Goal: Task Accomplishment & Management: Use online tool/utility

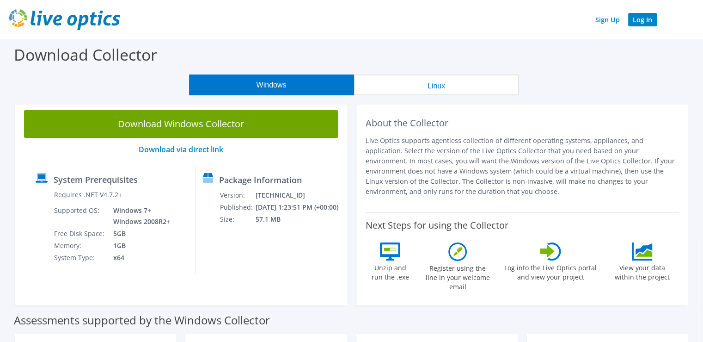
click at [633, 25] on link "Log In" at bounding box center [642, 19] width 29 height 13
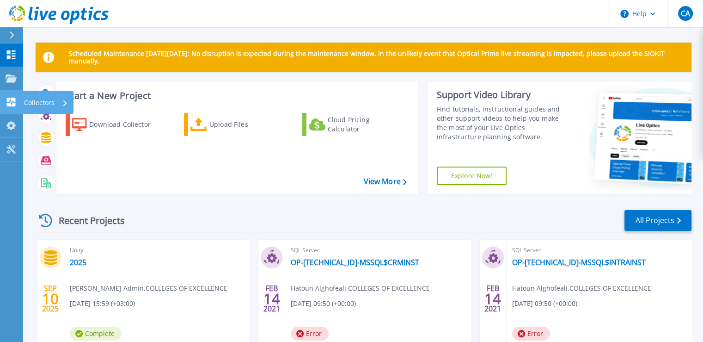
click at [8, 109] on link "Collectors Collectors" at bounding box center [11, 103] width 23 height 24
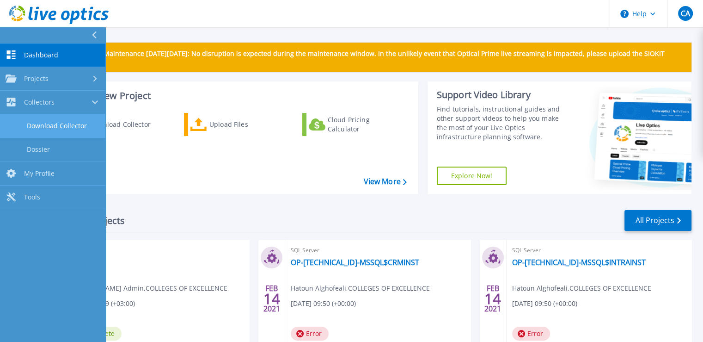
click at [53, 135] on link "Download Collector" at bounding box center [52, 126] width 105 height 24
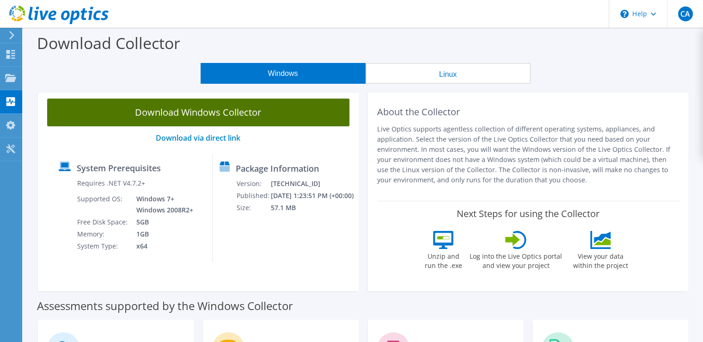
click at [220, 111] on link "Download Windows Collector" at bounding box center [198, 112] width 302 height 28
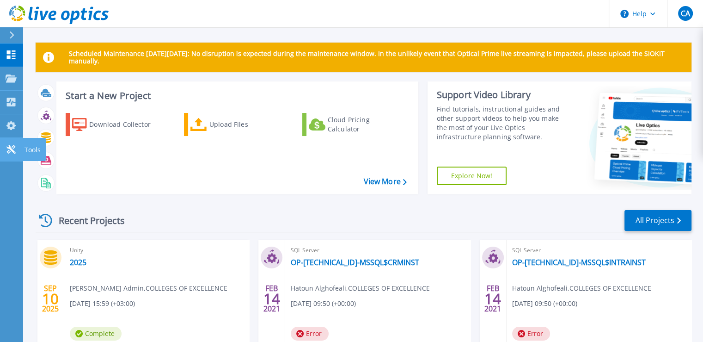
click at [11, 147] on icon at bounding box center [11, 149] width 11 height 9
click at [8, 57] on icon at bounding box center [11, 54] width 9 height 9
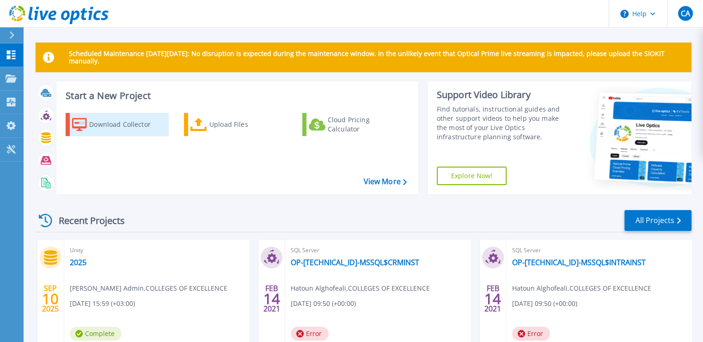
click at [103, 129] on div "Download Collector" at bounding box center [126, 124] width 74 height 18
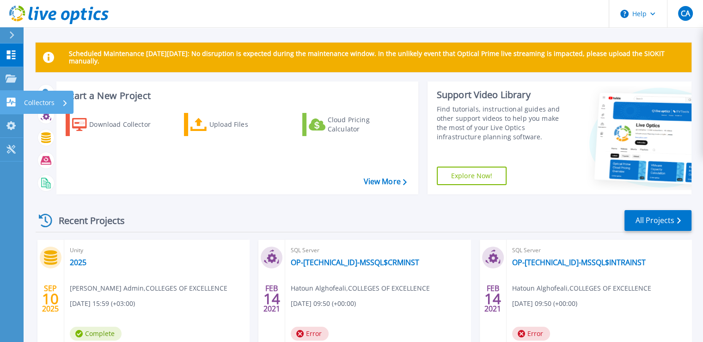
click at [15, 104] on icon at bounding box center [11, 102] width 11 height 9
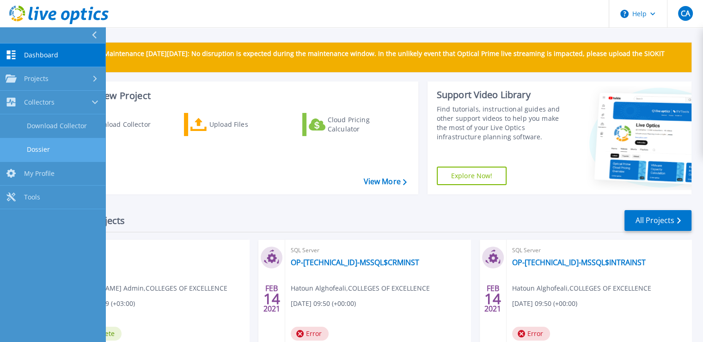
click at [41, 145] on link "Dossier" at bounding box center [52, 150] width 105 height 24
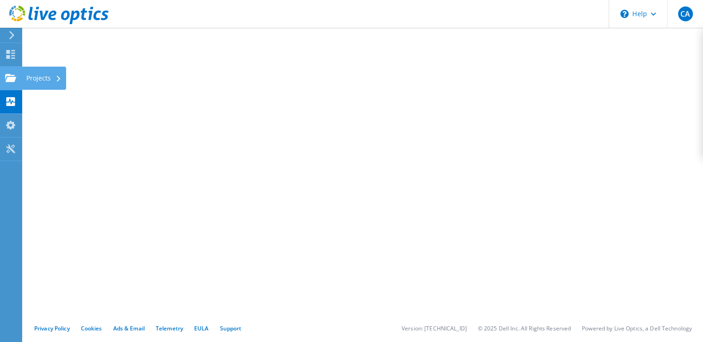
click at [13, 82] on div at bounding box center [10, 79] width 11 height 10
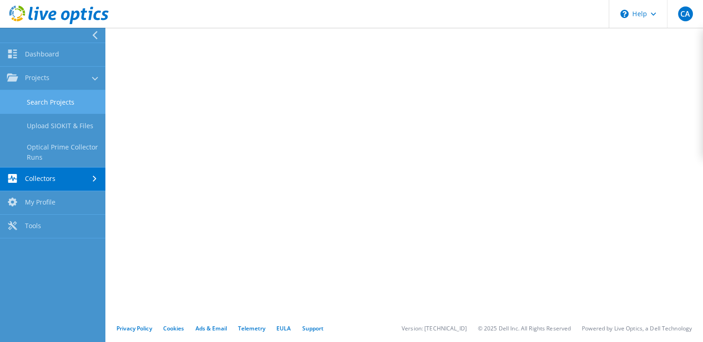
click at [80, 98] on link "Search Projects" at bounding box center [52, 102] width 105 height 24
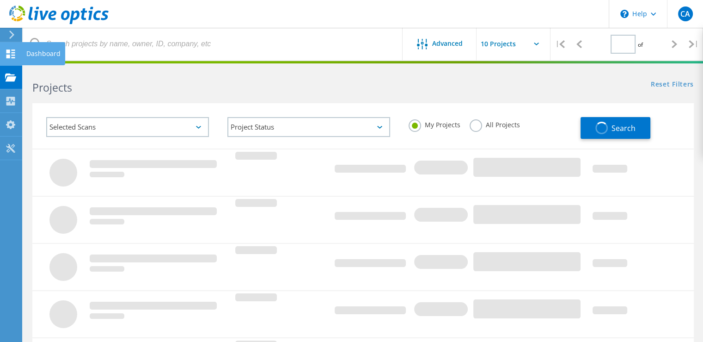
type input "1"
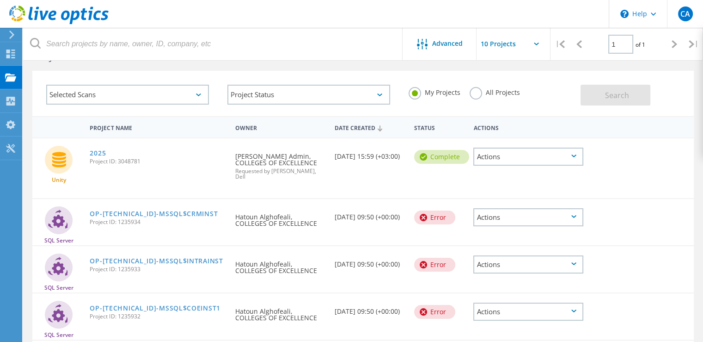
scroll to position [46, 0]
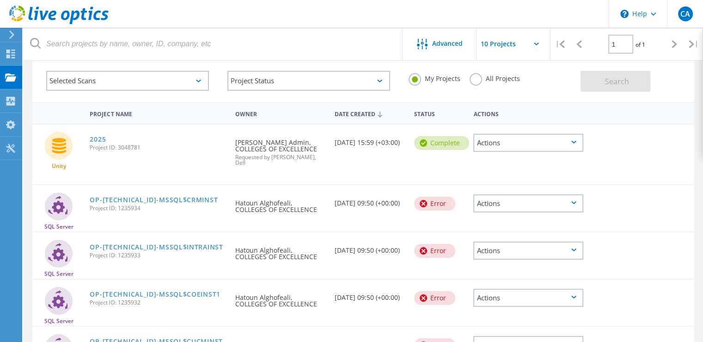
click at [185, 77] on div "Selected Scans" at bounding box center [127, 81] width 163 height 20
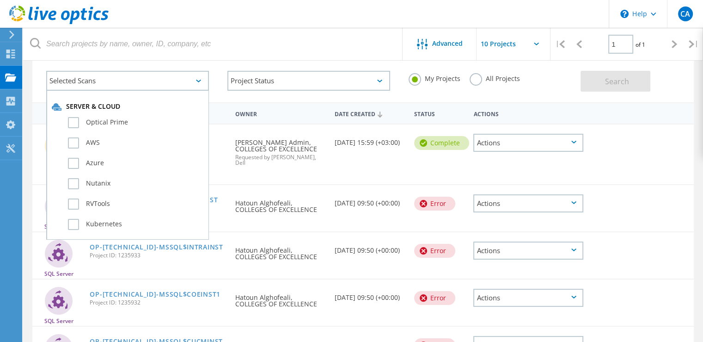
click at [185, 77] on div "Selected Scans" at bounding box center [127, 81] width 163 height 20
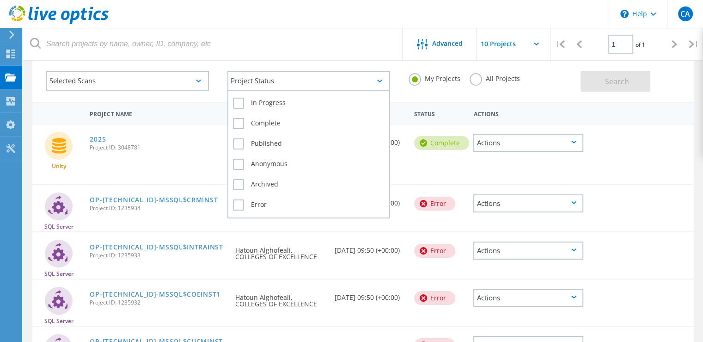
click at [276, 78] on div "Project Status" at bounding box center [308, 81] width 163 height 20
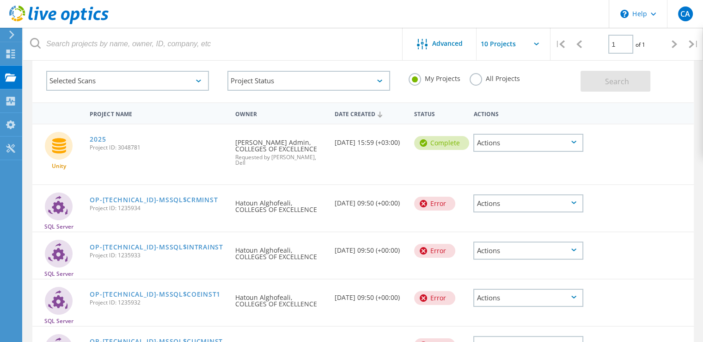
scroll to position [0, 0]
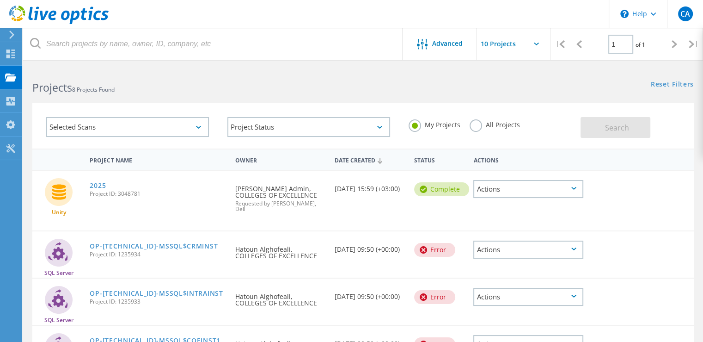
click at [514, 46] on input "text" at bounding box center [523, 44] width 92 height 32
